Goal: Task Accomplishment & Management: Manage account settings

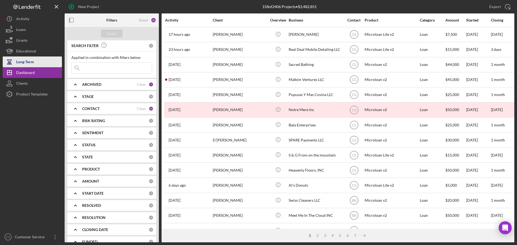
click at [26, 65] on div "Long-Term" at bounding box center [25, 62] width 18 height 12
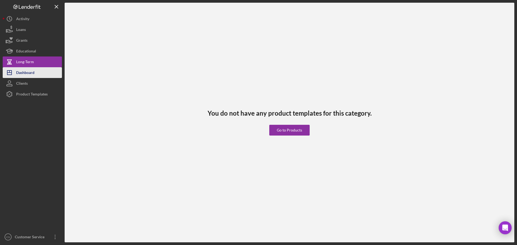
click at [26, 72] on div "Dashboard" at bounding box center [25, 73] width 18 height 12
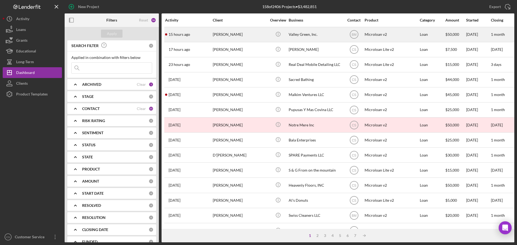
click at [253, 35] on div "[PERSON_NAME]" at bounding box center [240, 34] width 54 height 14
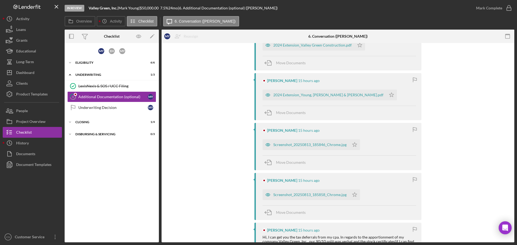
scroll to position [135, 0]
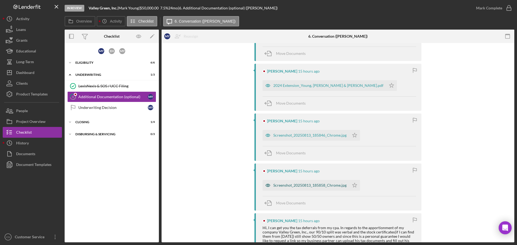
click at [307, 186] on div "Screenshot_20250813_185858_Chrome.jpg" at bounding box center [309, 185] width 73 height 4
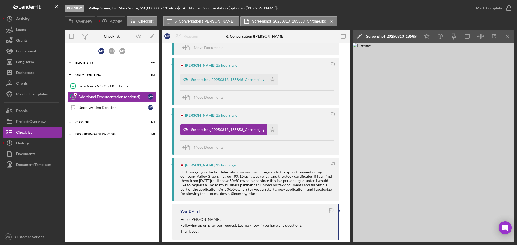
scroll to position [188, 0]
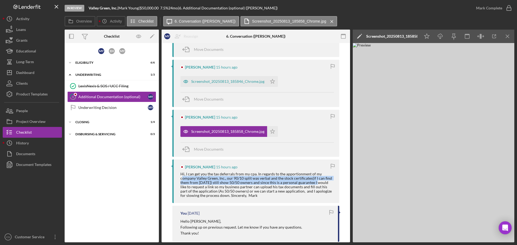
drag, startPoint x: 182, startPoint y: 178, endPoint x: 314, endPoint y: 181, distance: 132.1
click at [314, 181] on div "Hi, I can get you the tax deferrals from my cpa. In regards to the apportionmen…" at bounding box center [256, 185] width 153 height 26
click at [313, 183] on div "Hi, I can get you the tax deferrals from my cpa. In regards to the apportionmen…" at bounding box center [256, 185] width 153 height 26
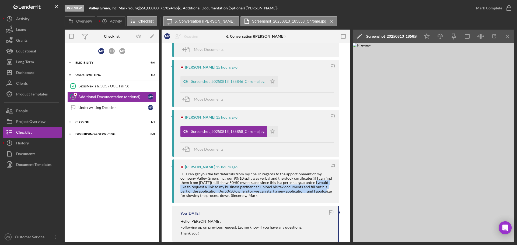
drag, startPoint x: 312, startPoint y: 184, endPoint x: 322, endPoint y: 191, distance: 12.0
click at [322, 191] on div "Hi, I can get you the tax deferrals from my cpa. In regards to the apportionmen…" at bounding box center [256, 185] width 153 height 26
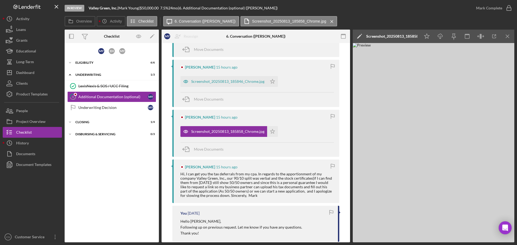
drag, startPoint x: 285, startPoint y: 196, endPoint x: 285, endPoint y: 193, distance: 2.7
click at [285, 193] on div "Hi, I can get you the tax deferrals from my cpa. In regards to the apportionmen…" at bounding box center [256, 185] width 153 height 26
click at [278, 183] on div "Hi, I can get you the tax deferrals from my cpa. In regards to the apportionmen…" at bounding box center [256, 185] width 153 height 26
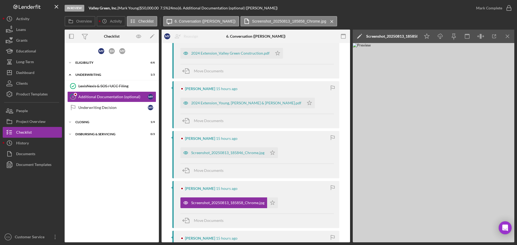
scroll to position [108, 0]
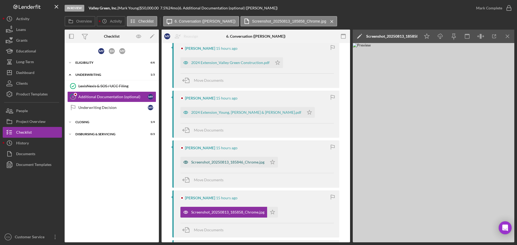
click at [231, 164] on div "Screenshot_20250813_185846_Chrome.jpg" at bounding box center [227, 162] width 73 height 4
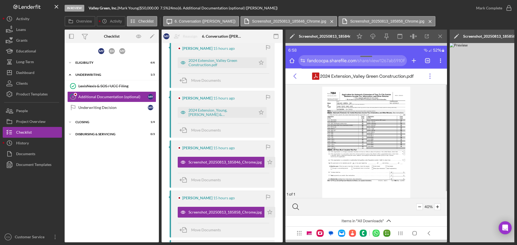
click at [363, 123] on img at bounding box center [365, 142] width 161 height 199
click at [230, 108] on div "2024 Extension_Young, Mark & Stella.pdf" at bounding box center [217, 112] width 78 height 11
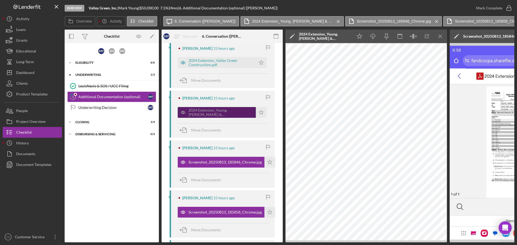
scroll to position [27, 0]
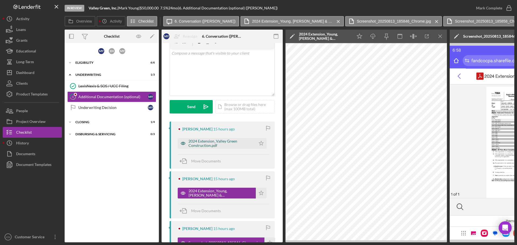
click at [213, 140] on div "2024 Extension_Valley Green Construction.pdf" at bounding box center [220, 143] width 65 height 9
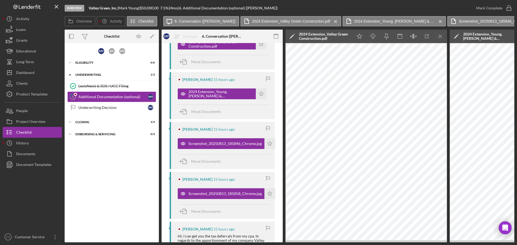
scroll to position [180, 0]
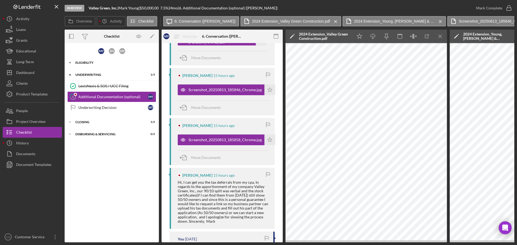
click at [93, 64] on div "Icon/Expander Eligibility 6 / 6" at bounding box center [112, 62] width 94 height 11
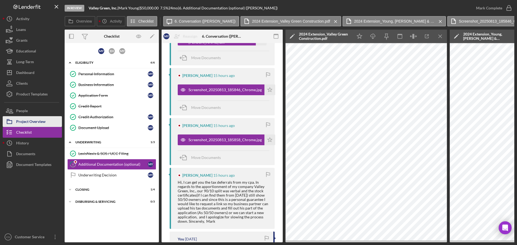
click at [35, 123] on div "Project Overview" at bounding box center [30, 122] width 29 height 12
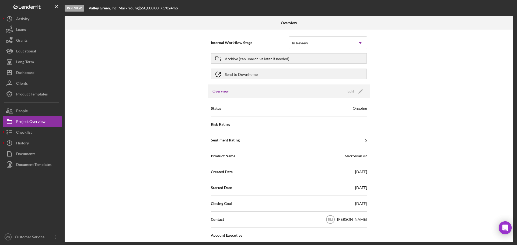
click at [114, 87] on div "Internal Workflow Stage In Review Icon/Dropdown Arrow Archive (can unarchive la…" at bounding box center [289, 136] width 448 height 213
click at [27, 132] on div "Checklist" at bounding box center [24, 133] width 16 height 12
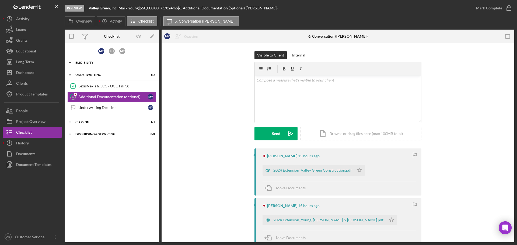
click at [95, 64] on div "Eligibility" at bounding box center [113, 62] width 77 height 3
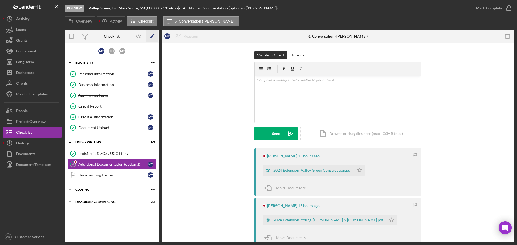
click at [150, 37] on icon "Icon/Edit" at bounding box center [152, 36] width 12 height 12
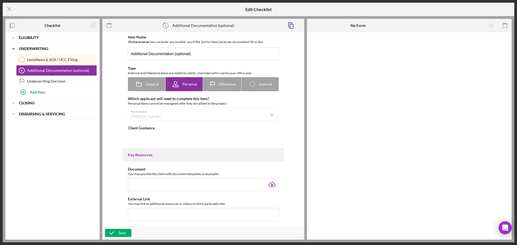
type textarea "<div>If requested, please upload additional documentation here.</div>"
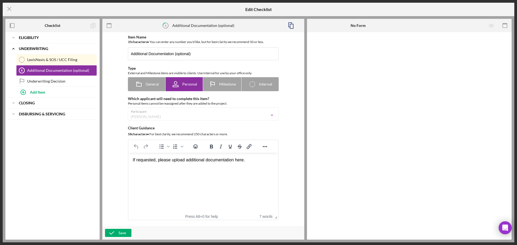
click at [59, 164] on div "Icon/Expander Eligibility Icon/Edit Icon/Expander Underwriting Icon/Edit LexisN…" at bounding box center [52, 135] width 94 height 207
click at [42, 39] on div "Eligibility" at bounding box center [52, 37] width 67 height 3
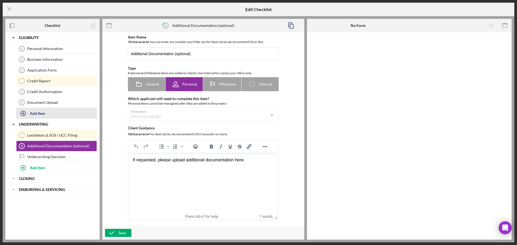
click at [39, 114] on div "Add Item" at bounding box center [37, 113] width 15 height 10
click at [146, 84] on span "General" at bounding box center [152, 84] width 13 height 4
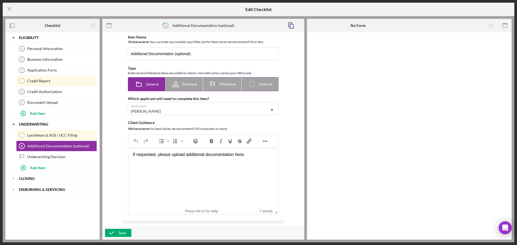
click at [193, 86] on span "Personal" at bounding box center [189, 84] width 15 height 4
radio input "false"
radio input "true"
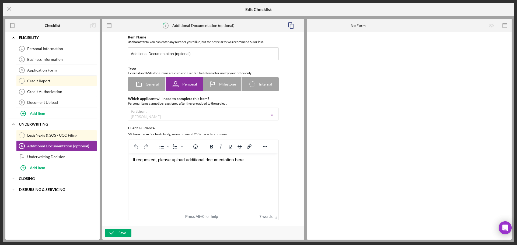
click at [158, 116] on div "Participant Mark Young Icon/Dropdown Arrow" at bounding box center [203, 114] width 151 height 13
click at [272, 115] on div "Participant Mark Young Icon/Dropdown Arrow" at bounding box center [203, 114] width 151 height 13
click at [117, 124] on div "Item Name 35 character s • You can enter any number you'd like, but for best cl…" at bounding box center [203, 129] width 196 height 189
click at [36, 111] on div "Add Item" at bounding box center [37, 113] width 15 height 10
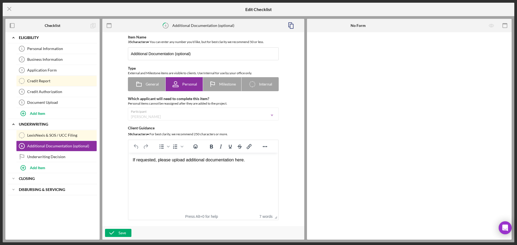
click at [175, 115] on div "Participant Mark Young Icon/Dropdown Arrow" at bounding box center [203, 114] width 151 height 13
click at [7, 10] on icon "Icon/Menu Close" at bounding box center [9, 8] width 13 height 13
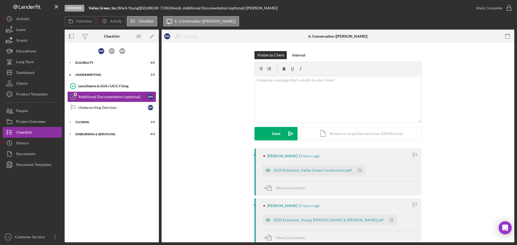
click at [211, 85] on div "Visible to Client Internal v Color teal Color pink Remove color Add row above A…" at bounding box center [337, 99] width 336 height 97
click at [91, 75] on div "Underwriting" at bounding box center [113, 74] width 77 height 3
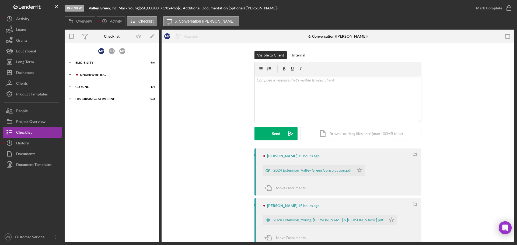
click at [91, 73] on div "Underwriting" at bounding box center [116, 74] width 72 height 3
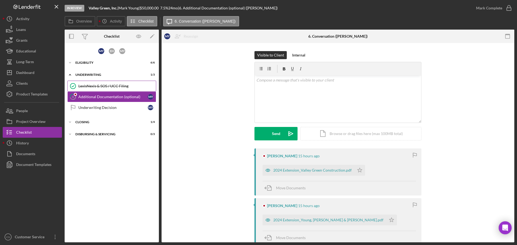
click at [96, 84] on div "LexisNexis & SOS / UCC Filing" at bounding box center [116, 86] width 77 height 4
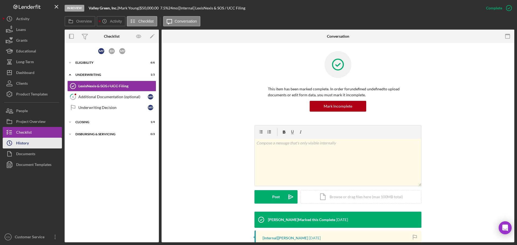
click at [31, 142] on button "Icon/History History" at bounding box center [32, 143] width 59 height 11
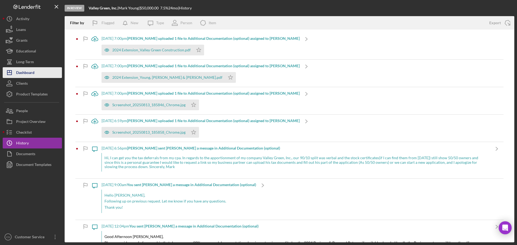
click at [37, 72] on button "Icon/Dashboard Dashboard" at bounding box center [32, 72] width 59 height 11
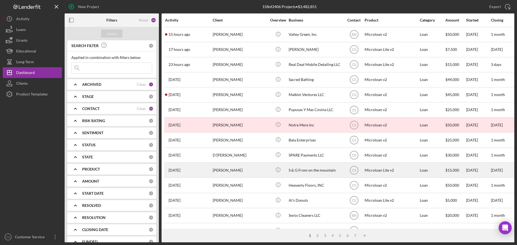
click at [254, 170] on div "[PERSON_NAME]" at bounding box center [240, 170] width 54 height 14
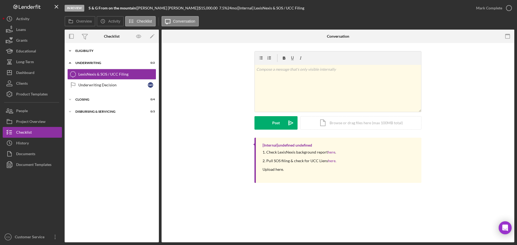
click at [117, 53] on div "Icon/Expander Eligibility 6 / 6" at bounding box center [112, 50] width 94 height 11
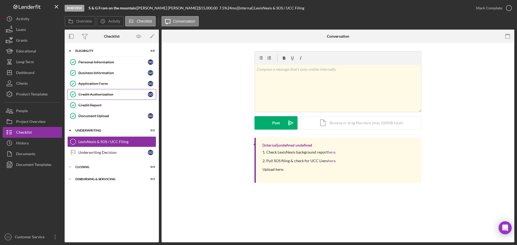
click at [109, 95] on div "Credit Authorization" at bounding box center [112, 94] width 69 height 4
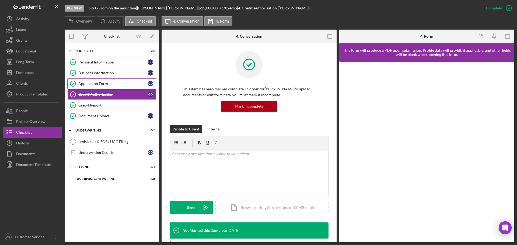
click at [125, 82] on div "Application Form" at bounding box center [112, 84] width 69 height 4
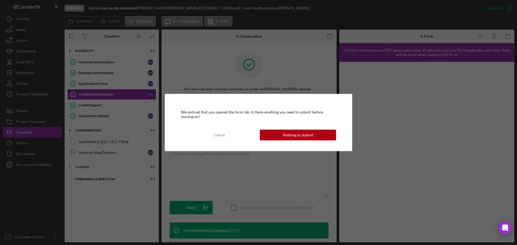
click at [428, 115] on div "We noticed that you opened the form tab. Is there anything you need to submit b…" at bounding box center [258, 122] width 517 height 245
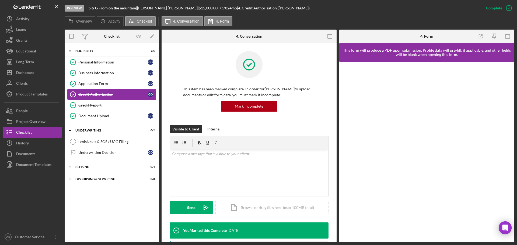
click at [121, 93] on div "Credit Authorization" at bounding box center [112, 94] width 69 height 4
click at [114, 79] on link "Application Form Application Form G D" at bounding box center [111, 83] width 89 height 11
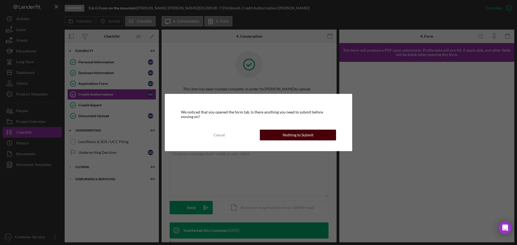
click at [269, 136] on button "Nothing to Submit" at bounding box center [298, 135] width 76 height 11
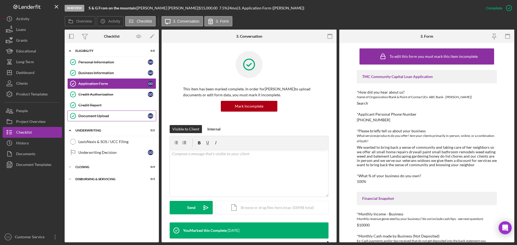
click at [112, 115] on div "Document Upload" at bounding box center [112, 116] width 69 height 4
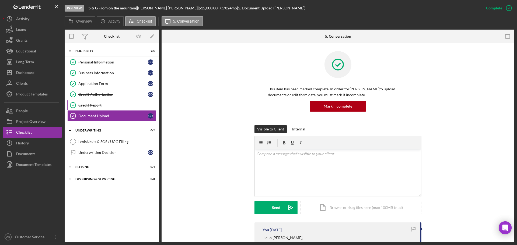
click at [119, 104] on div "Credit Report" at bounding box center [116, 105] width 77 height 4
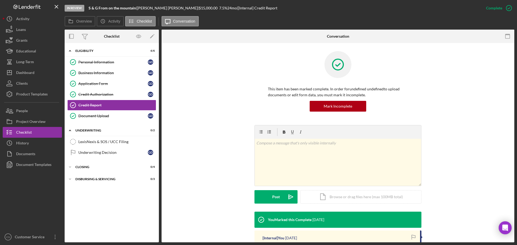
click at [208, 103] on div "This item has been marked complete. In order for undefined undefined to upload …" at bounding box center [337, 88] width 336 height 74
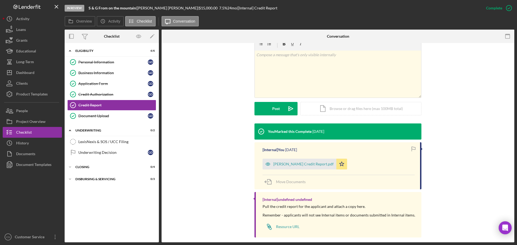
scroll to position [94, 0]
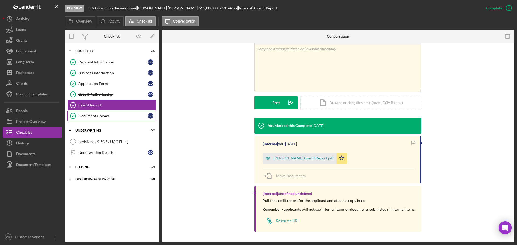
click at [123, 117] on div "Document Upload" at bounding box center [112, 116] width 69 height 4
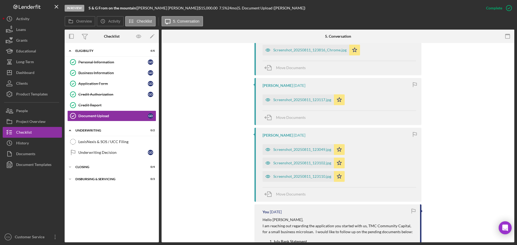
scroll to position [377, 0]
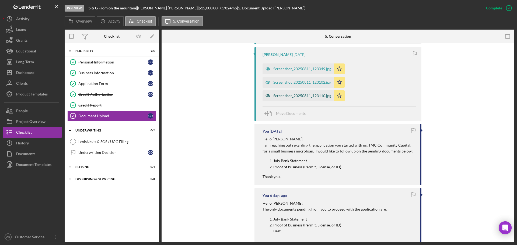
click at [305, 96] on div "Screenshot_20250811_123110.jpg" at bounding box center [302, 96] width 58 height 4
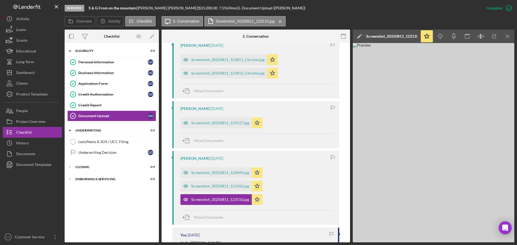
scroll to position [188, 0]
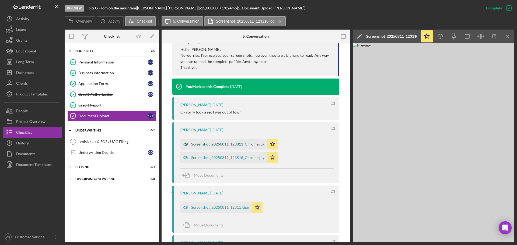
click at [229, 143] on div "Screenshot_20250811_123811_Chrome.jpg" at bounding box center [227, 144] width 73 height 4
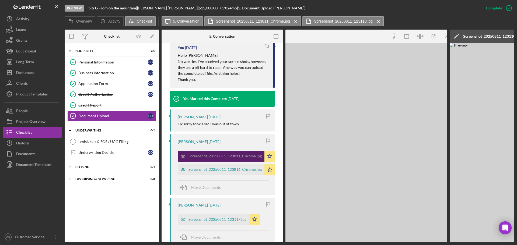
scroll to position [195, 0]
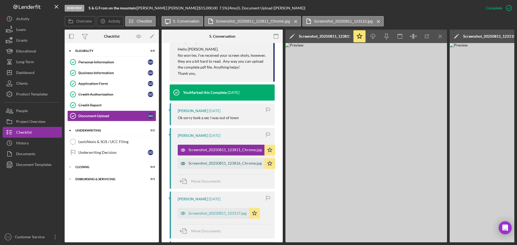
click at [221, 161] on div "Screenshot_20250811_123816_Chrome.jpg" at bounding box center [221, 163] width 87 height 11
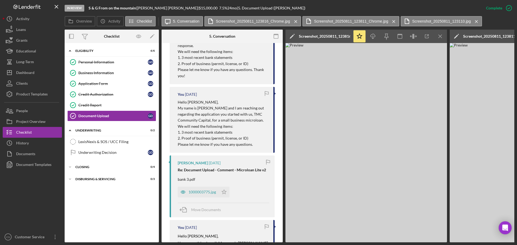
scroll to position [822, 0]
click at [197, 193] on div "1000003775.jpg" at bounding box center [201, 193] width 27 height 4
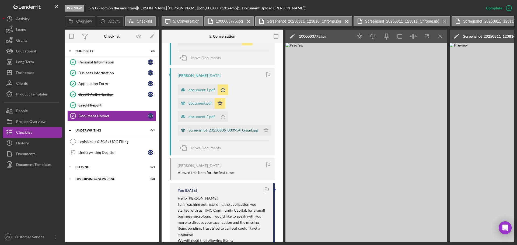
scroll to position [634, 0]
click at [204, 132] on div "Screenshot_20250805_083954_Gmail.jpg" at bounding box center [222, 131] width 69 height 4
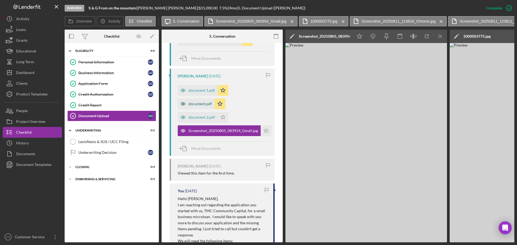
click at [200, 103] on div "document.pdf" at bounding box center [199, 104] width 23 height 4
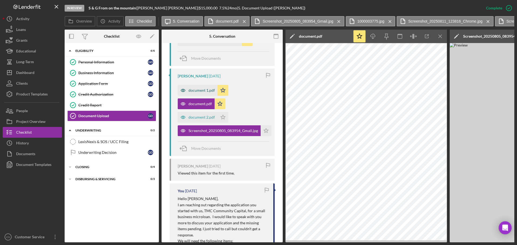
click at [199, 90] on div "document 1.pdf" at bounding box center [201, 90] width 26 height 4
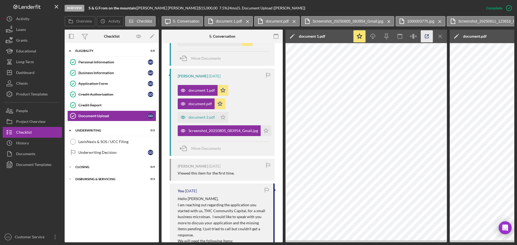
click at [425, 36] on icon "button" at bounding box center [426, 36] width 3 height 3
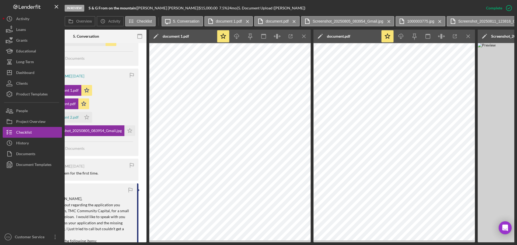
scroll to position [0, 161]
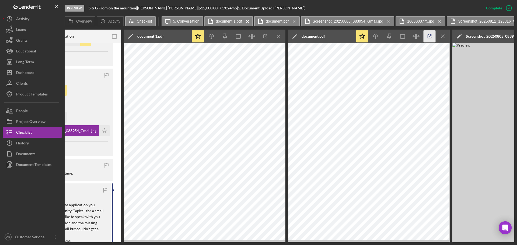
click at [428, 36] on icon "button" at bounding box center [429, 36] width 12 height 12
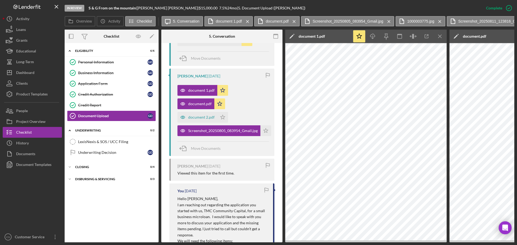
scroll to position [0, 0]
click at [195, 117] on div "document 2.pdf" at bounding box center [201, 117] width 26 height 4
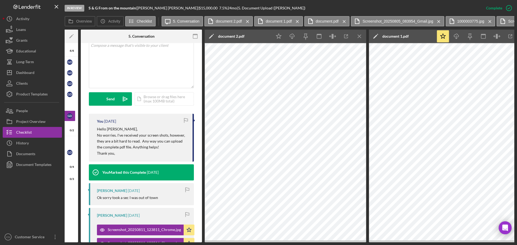
scroll to position [135, 0]
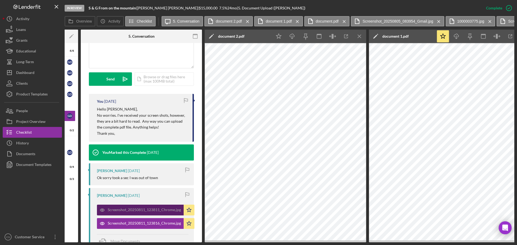
click at [122, 207] on div "Screenshot_20250811_123811_Chrome.jpg" at bounding box center [140, 210] width 87 height 11
click at [363, 37] on icon "Icon/Menu Close" at bounding box center [359, 36] width 12 height 12
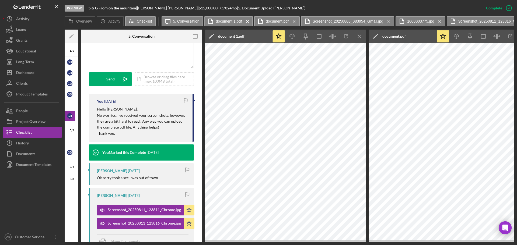
click at [363, 37] on icon "Icon/Menu Close" at bounding box center [359, 36] width 12 height 12
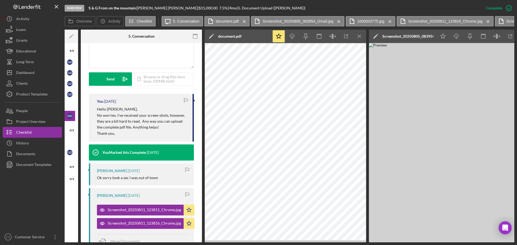
click at [363, 37] on icon "Icon/Menu Close" at bounding box center [359, 36] width 12 height 12
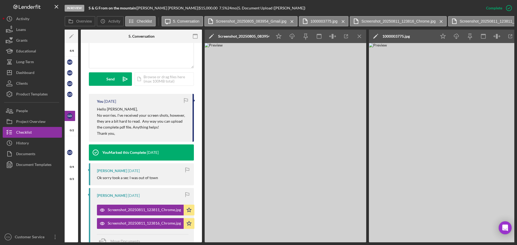
click at [363, 37] on icon "Icon/Menu Close" at bounding box center [359, 36] width 12 height 12
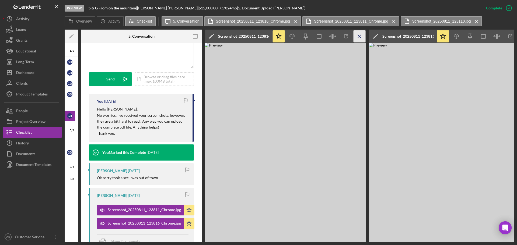
click at [363, 37] on icon "Icon/Menu Close" at bounding box center [359, 36] width 12 height 12
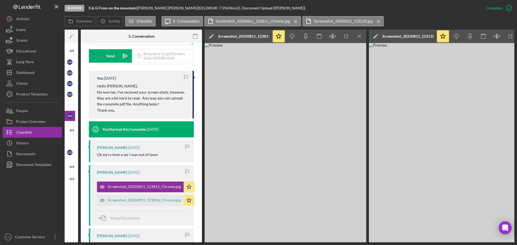
scroll to position [188, 0]
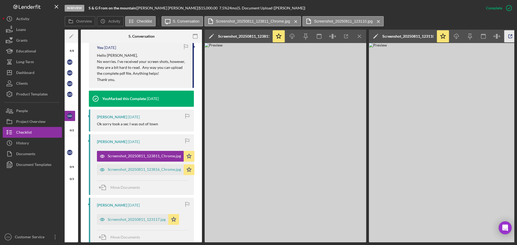
click at [347, 36] on line "button" at bounding box center [347, 36] width 2 height 2
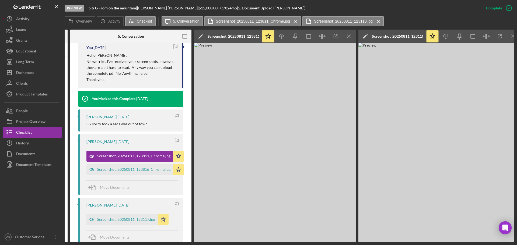
scroll to position [0, 97]
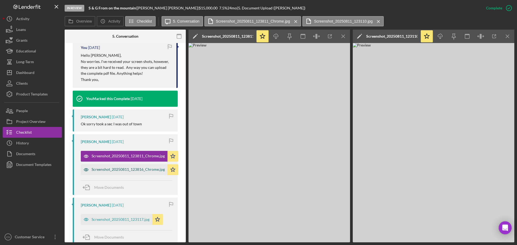
click at [127, 171] on div "Screenshot_20250811_123816_Chrome.jpg" at bounding box center [127, 169] width 73 height 4
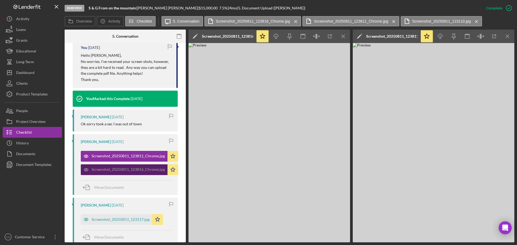
scroll to position [242, 0]
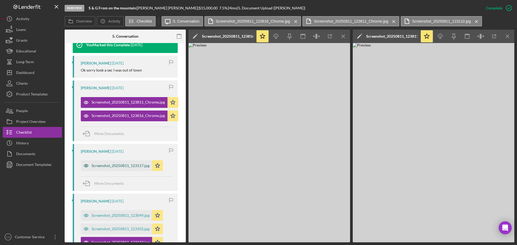
click at [125, 165] on div "Screenshot_20250811_123117.jpg" at bounding box center [120, 166] width 58 height 4
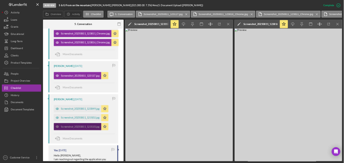
scroll to position [296, 0]
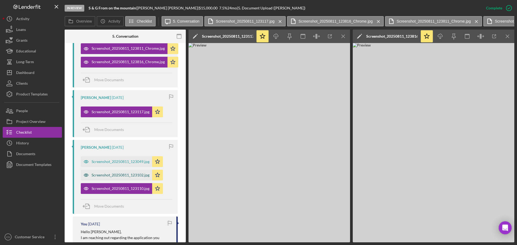
click at [116, 176] on div "Screenshot_20250811_123102.jpg" at bounding box center [120, 175] width 58 height 4
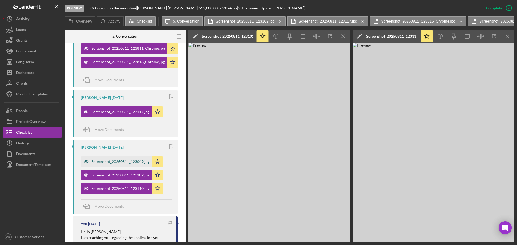
click at [119, 160] on div "Screenshot_20250811_123049.jpg" at bounding box center [120, 162] width 58 height 4
click at [328, 37] on icon "button" at bounding box center [330, 36] width 12 height 12
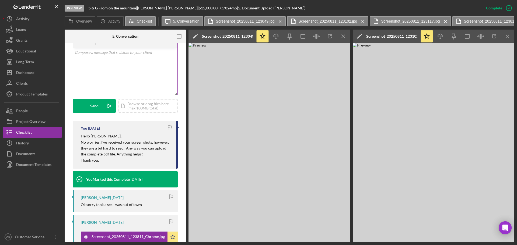
scroll to position [0, 0]
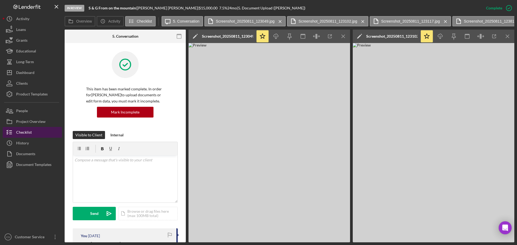
click at [30, 135] on div "Checklist" at bounding box center [24, 133] width 16 height 12
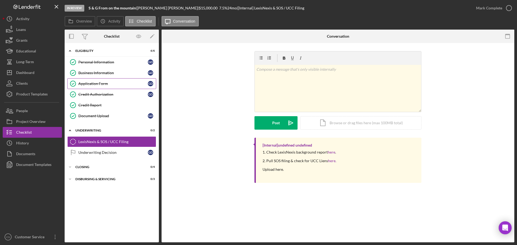
click at [117, 84] on div "Application Form" at bounding box center [112, 84] width 69 height 4
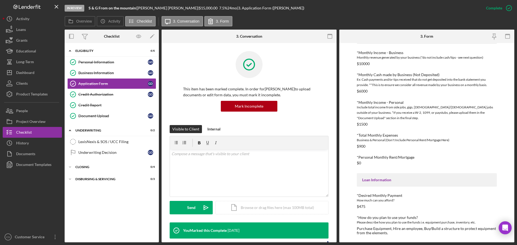
scroll to position [162, 0]
click at [396, 104] on div "Include total income from side jobs, gigs, part-time/full-time jobs outside of …" at bounding box center [426, 112] width 140 height 16
click at [469, 17] on div "Overview Icon/History Activity Checklist Icon/Message 3. Conversation 3. Form" at bounding box center [289, 21] width 449 height 11
click at [33, 75] on div "Dashboard" at bounding box center [25, 73] width 18 height 12
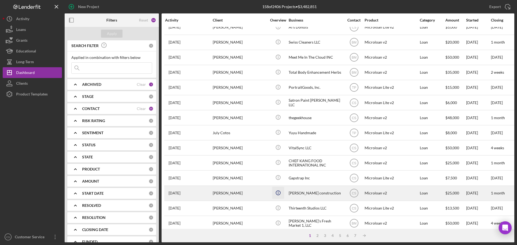
scroll to position [182, 0]
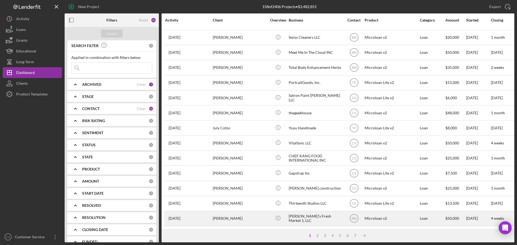
click at [245, 214] on div "Ariell Ilunga" at bounding box center [240, 218] width 54 height 14
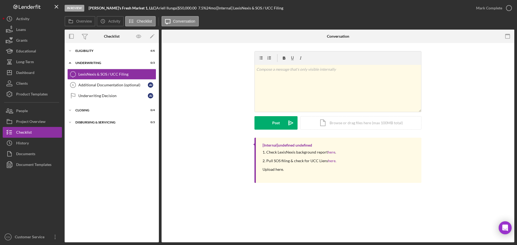
click at [207, 68] on div "v Color teal Color pink Remove color Add row above Add row below Add column bef…" at bounding box center [337, 94] width 336 height 87
click at [98, 51] on div "Eligibility" at bounding box center [113, 50] width 77 height 3
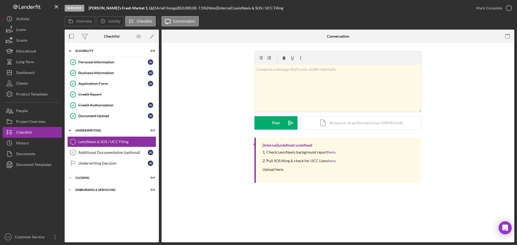
click at [207, 167] on div "[Internal] undefined undefined 1. Check LexisNexis background report here . 2. …" at bounding box center [337, 162] width 336 height 48
drag, startPoint x: 134, startPoint y: 8, endPoint x: 89, endPoint y: 8, distance: 44.9
click at [89, 8] on div "Carla's Fresh Market 1, LLC |" at bounding box center [123, 8] width 68 height 4
copy b "Carla's Fresh Market 1, LLC"
click at [122, 114] on div "Document Upload" at bounding box center [112, 116] width 69 height 4
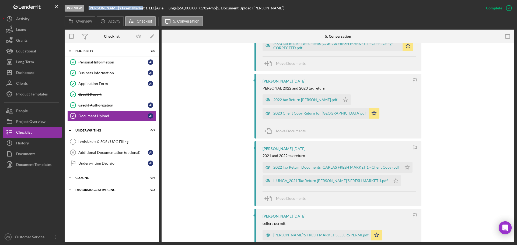
scroll to position [484, 0]
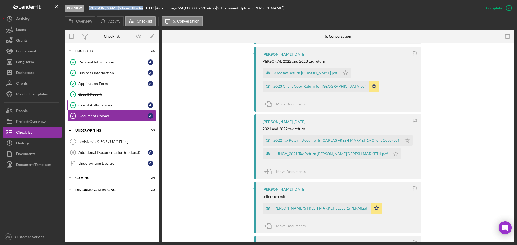
click at [112, 104] on div "Credit Authorization" at bounding box center [112, 105] width 69 height 4
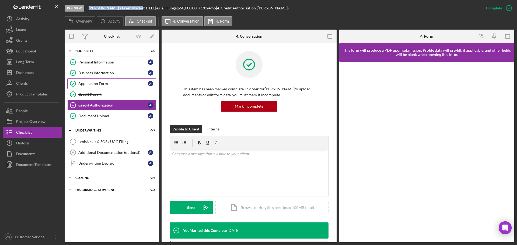
click at [116, 82] on div "Application Form" at bounding box center [112, 84] width 69 height 4
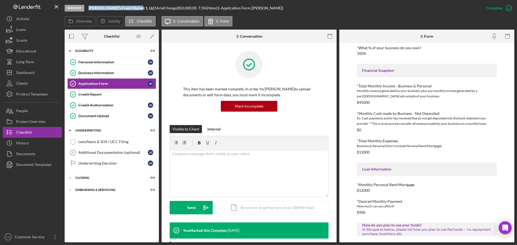
scroll to position [236, 0]
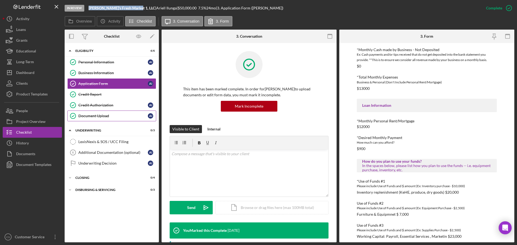
click at [115, 116] on div "Document Upload" at bounding box center [112, 116] width 69 height 4
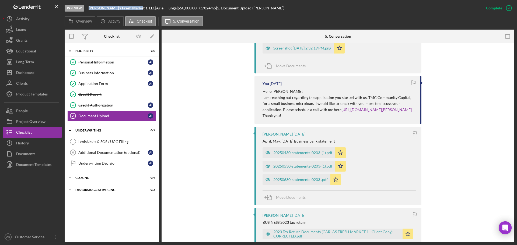
scroll to position [350, 0]
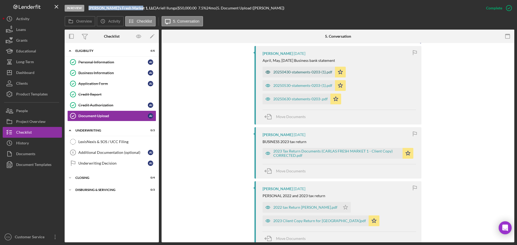
click at [299, 74] on div "20250430-statements-0203-(1).pdf" at bounding box center [302, 72] width 59 height 4
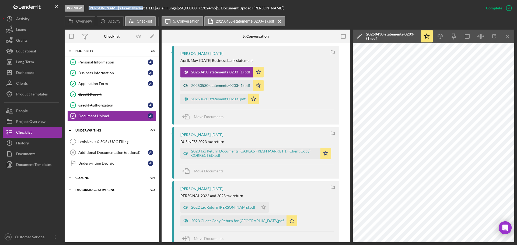
click at [217, 91] on div "20250530-statements-0203-(1).pdf" at bounding box center [216, 85] width 72 height 11
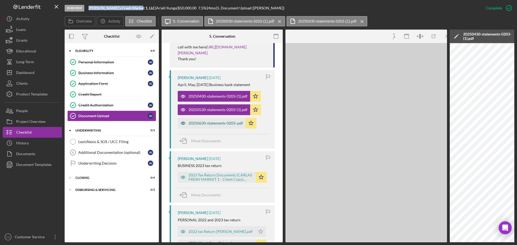
scroll to position [368, 0]
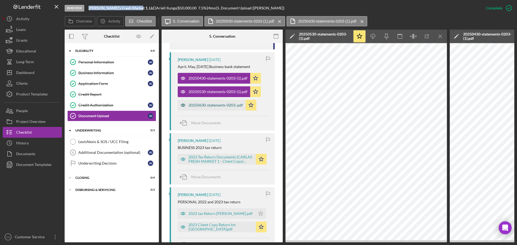
click at [214, 103] on div "20250630-statements-0203-.pdf" at bounding box center [212, 105] width 68 height 11
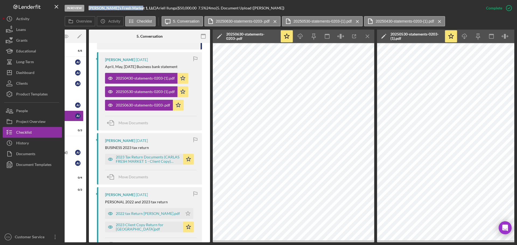
scroll to position [0, 0]
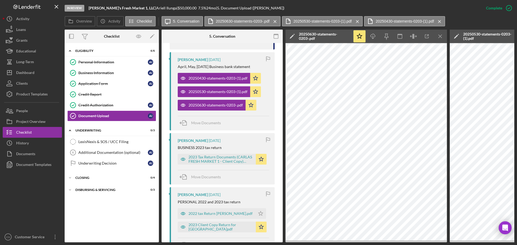
click at [122, 221] on div "Icon/Expander Eligibility 6 / 6 Personal Information Personal Information A I B…" at bounding box center [112, 143] width 94 height 194
